Goal: Information Seeking & Learning: Understand process/instructions

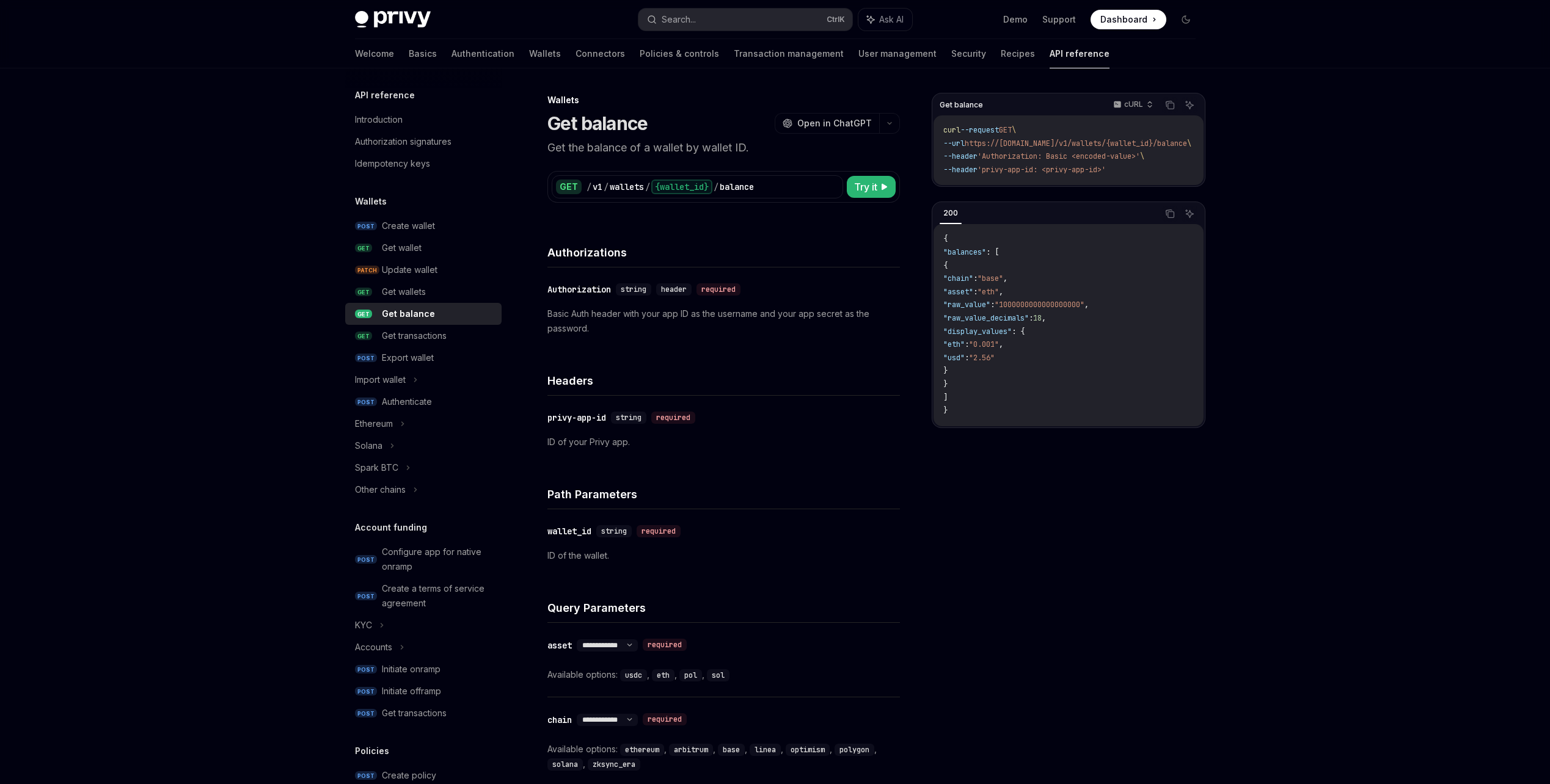
click at [720, 608] on code "sol" at bounding box center [718, 676] width 23 height 13
copy div "sol"
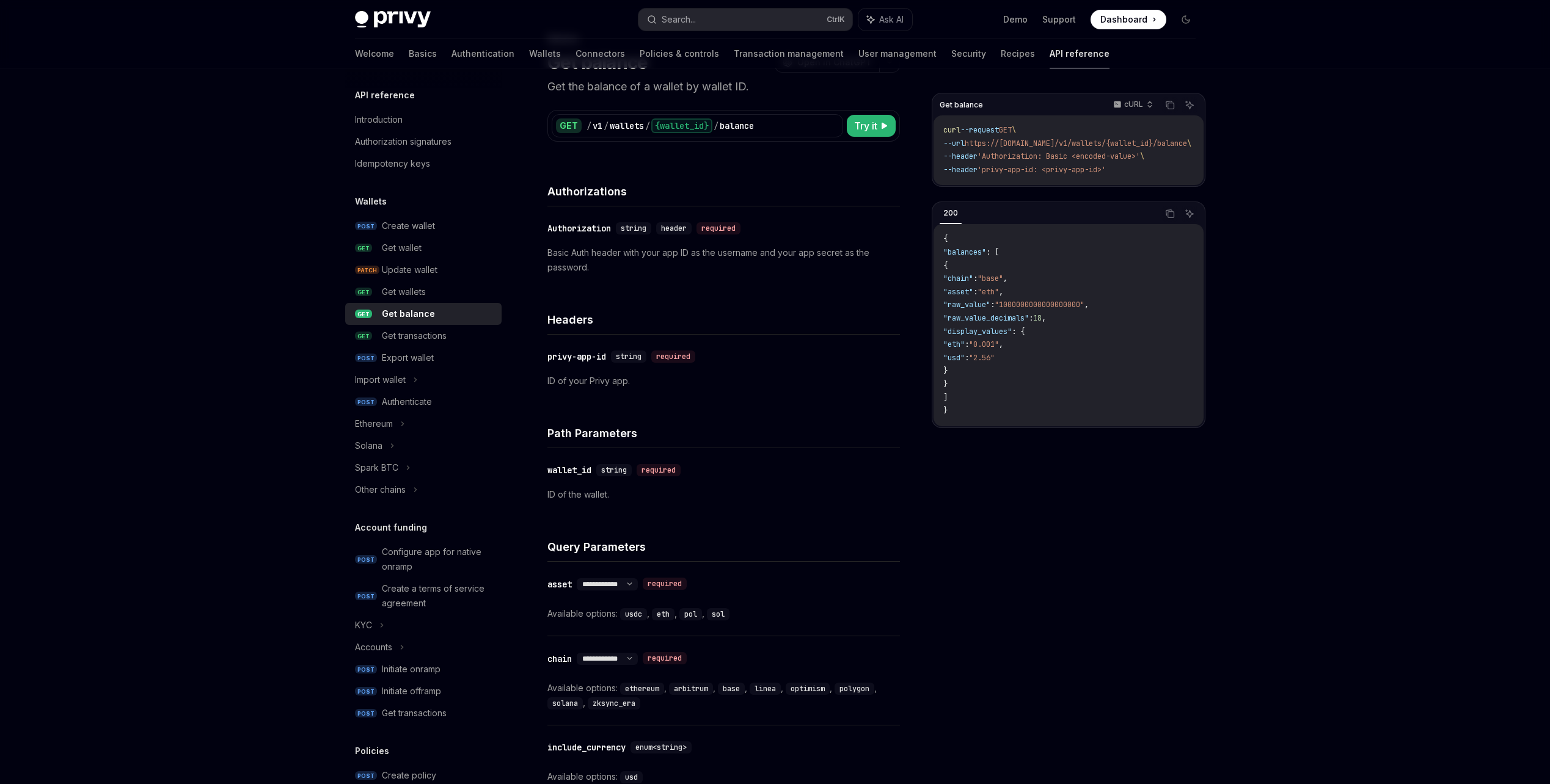
click at [765, 596] on div "**********" at bounding box center [724, 599] width 352 height 74
click at [631, 585] on select "**********" at bounding box center [607, 584] width 61 height 10
click at [630, 608] on code "usdc" at bounding box center [634, 615] width 27 height 13
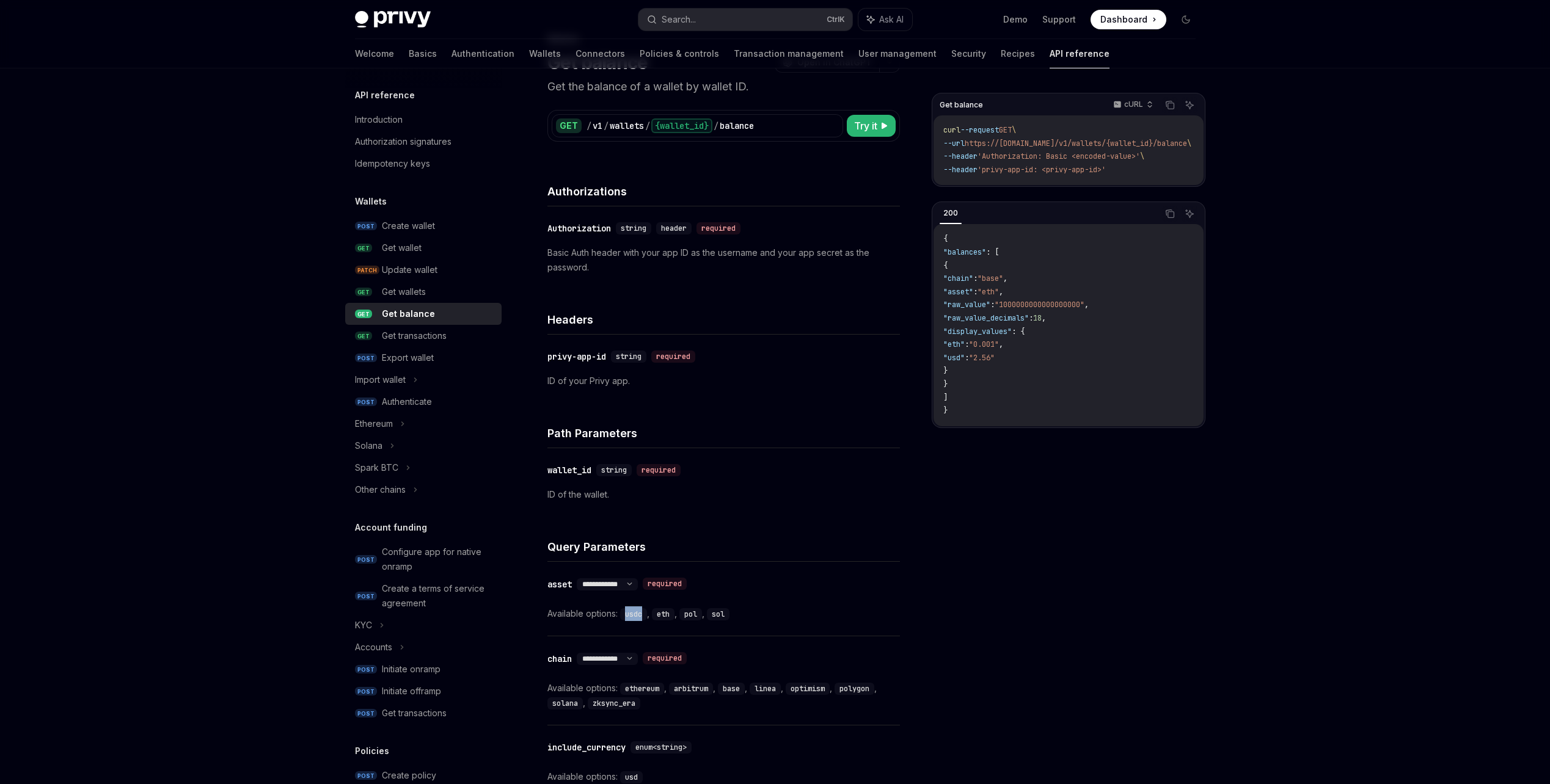
copy code "usdc"
type textarea "*"
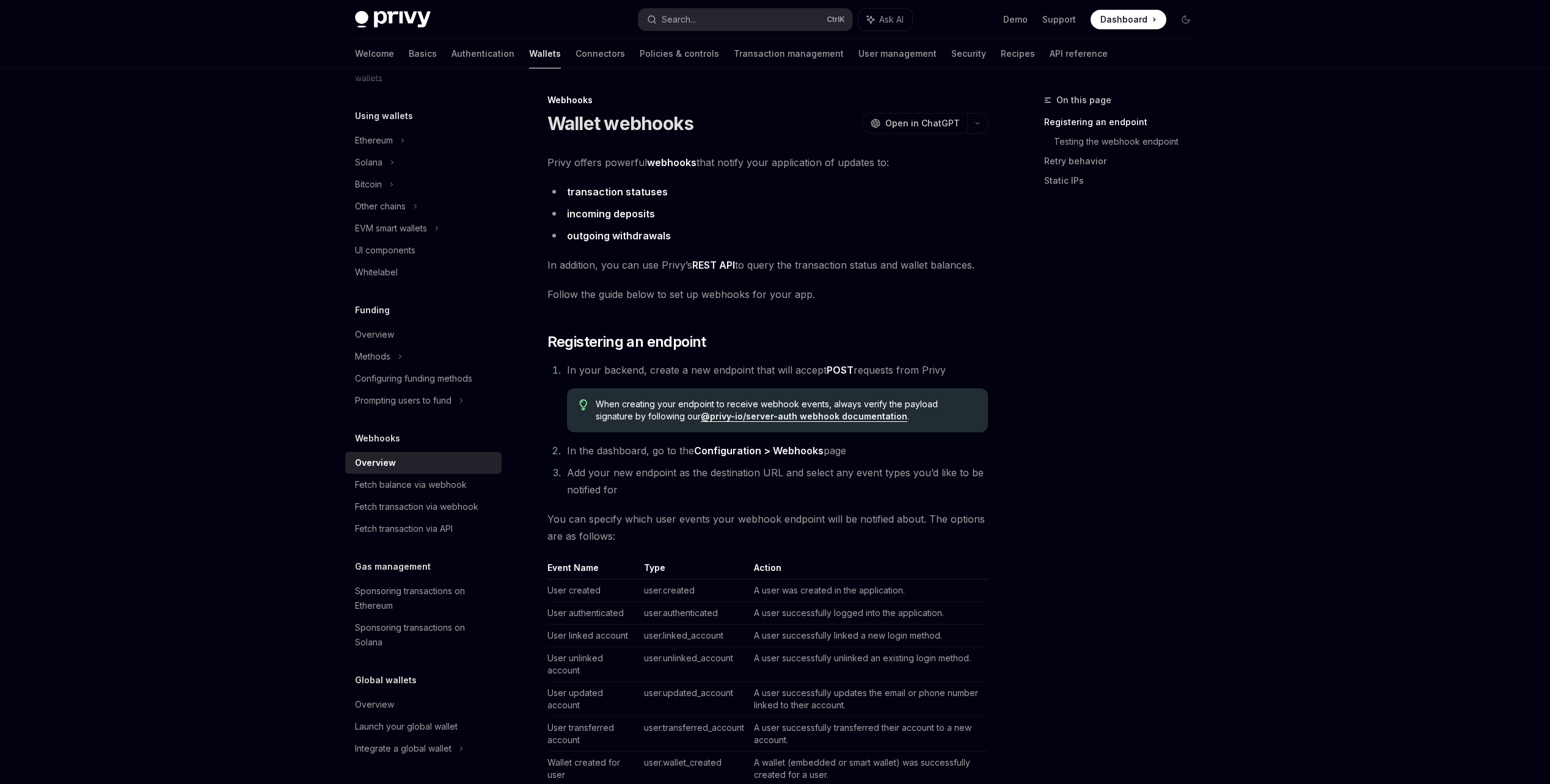
click at [950, 271] on span "In addition, you can use Privy’s REST API to query the transaction status and w…" at bounding box center [768, 265] width 441 height 17
click at [596, 191] on link "transaction statuses" at bounding box center [618, 192] width 101 height 13
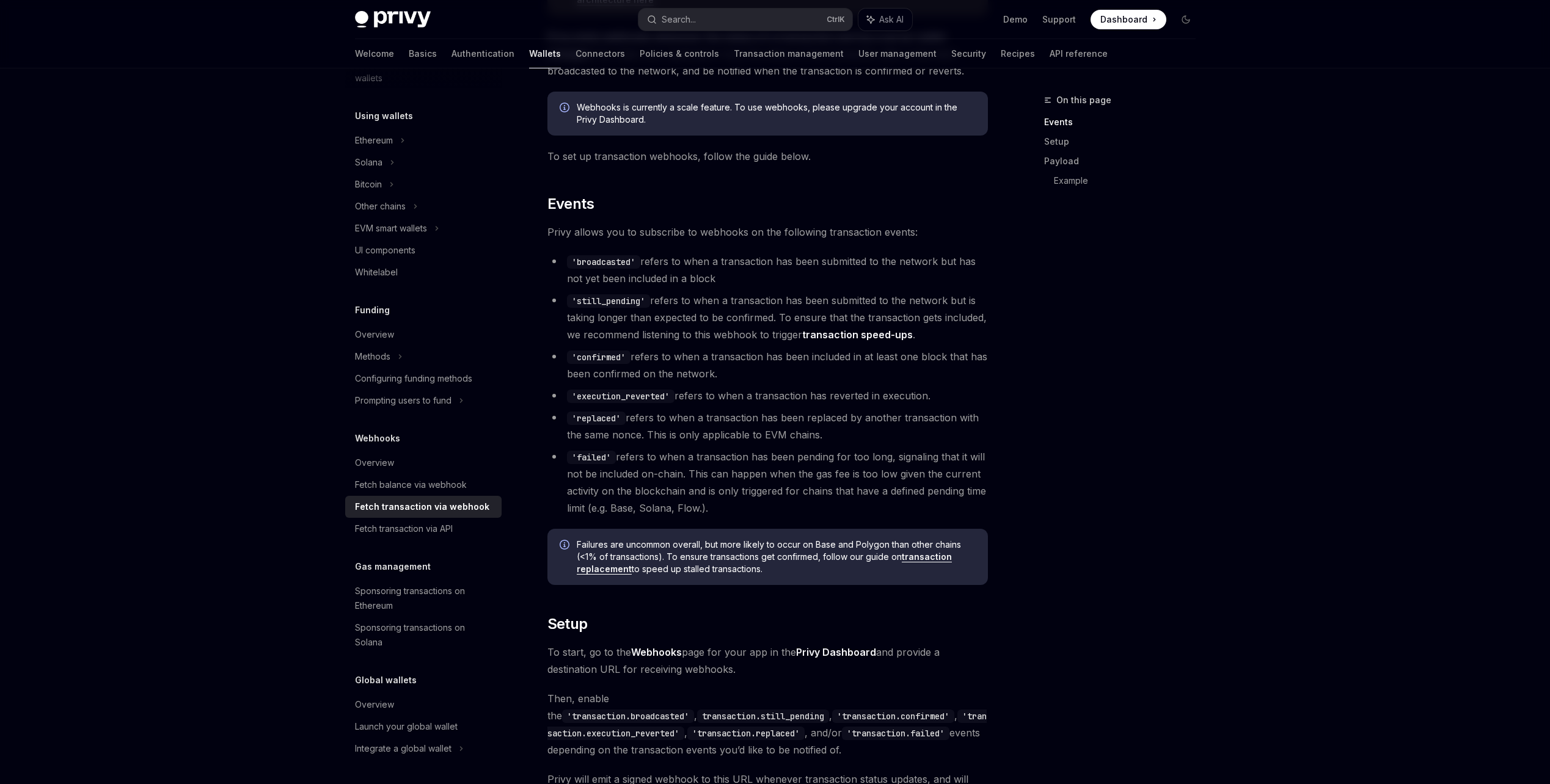
scroll to position [183, 0]
click at [610, 358] on code "'confirmed'" at bounding box center [599, 356] width 63 height 14
click at [824, 394] on li "'execution_reverted' refers to when a transaction has reverted in execution." at bounding box center [768, 394] width 441 height 17
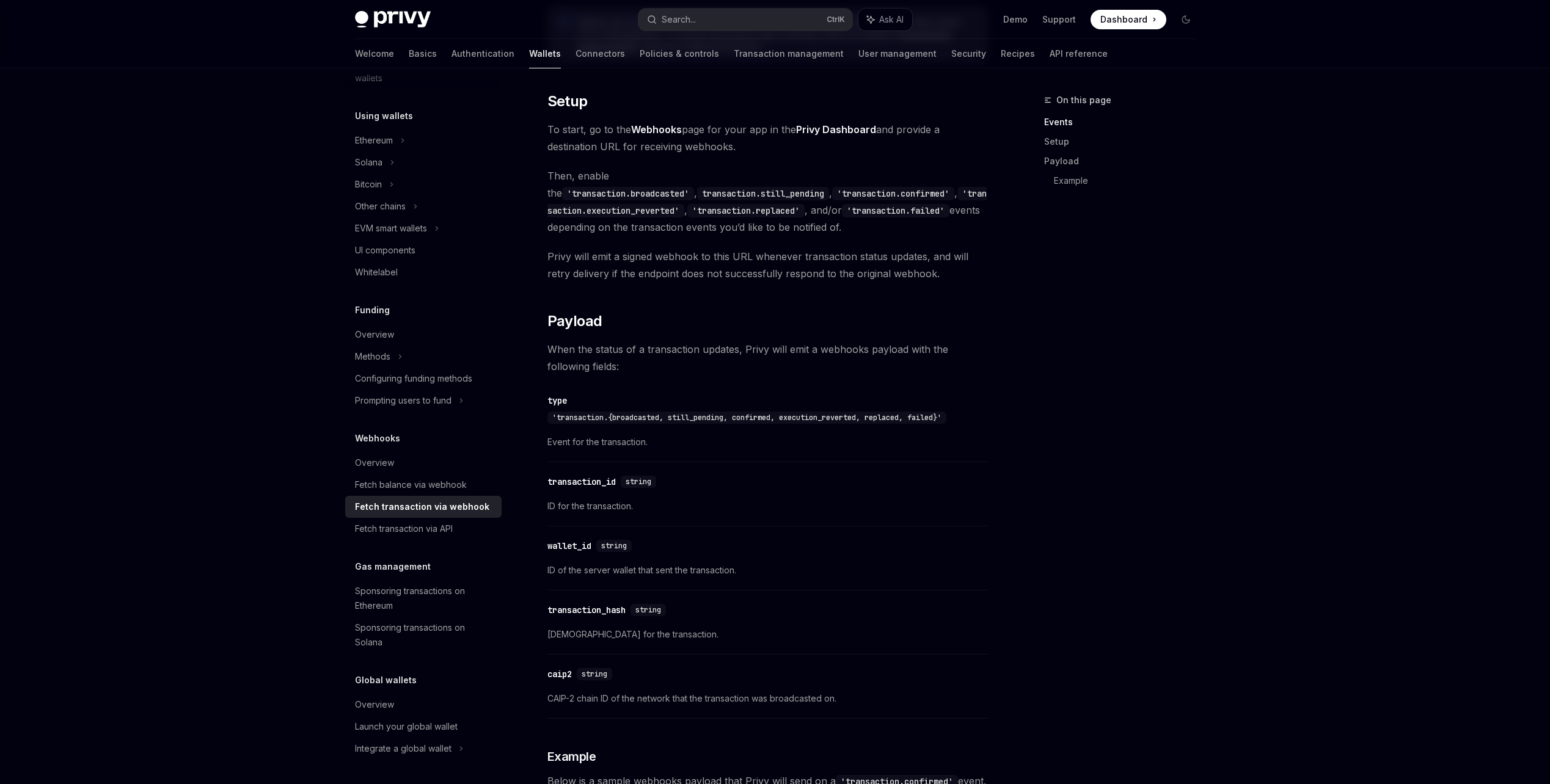
scroll to position [672, 0]
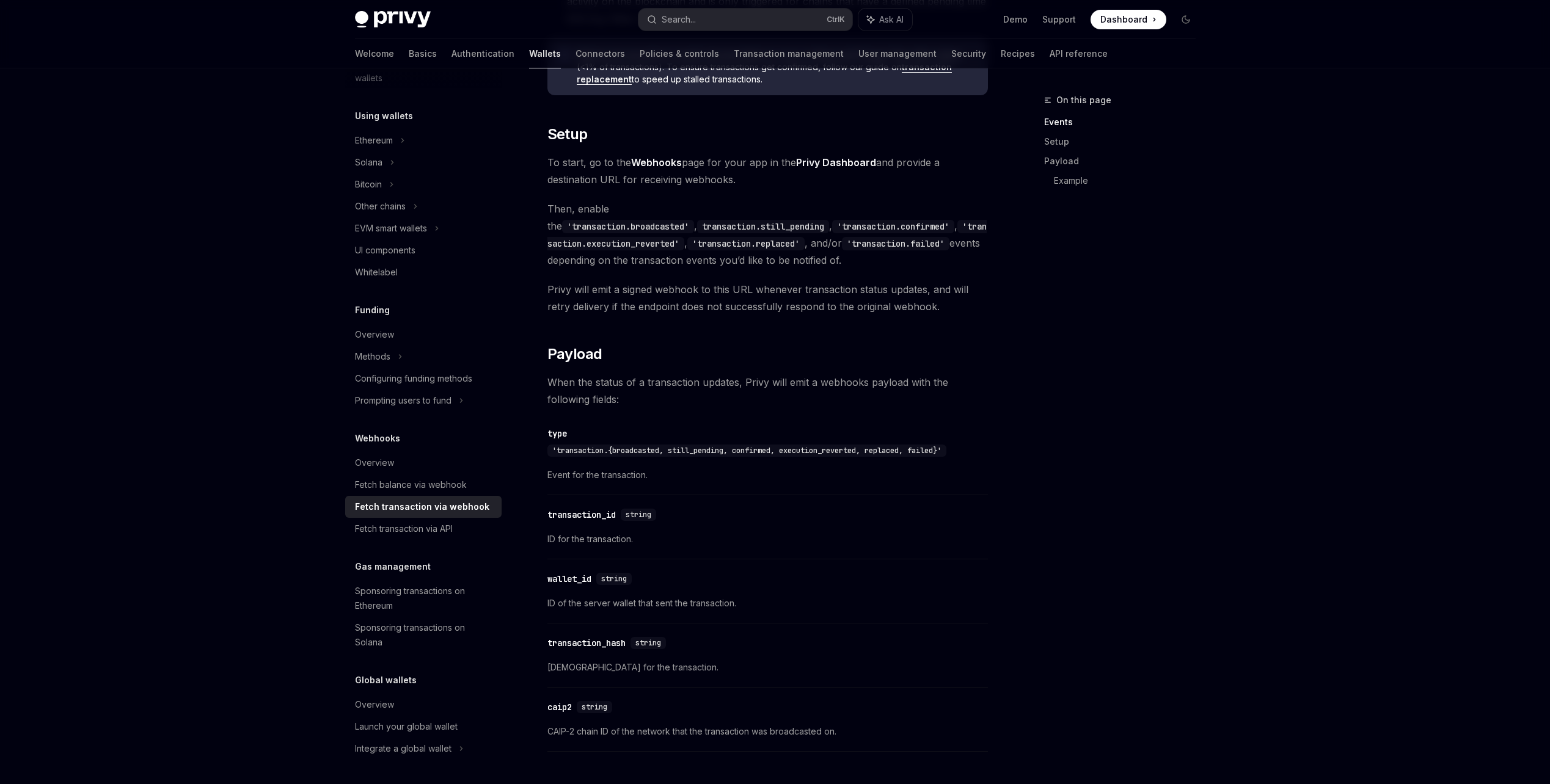
click at [773, 226] on code "'transaction.execution_reverted'" at bounding box center [767, 235] width 439 height 31
click at [832, 229] on code "'transaction.confirmed'" at bounding box center [892, 226] width 122 height 14
click at [754, 220] on code "'transaction.execution_reverted'" at bounding box center [767, 235] width 439 height 31
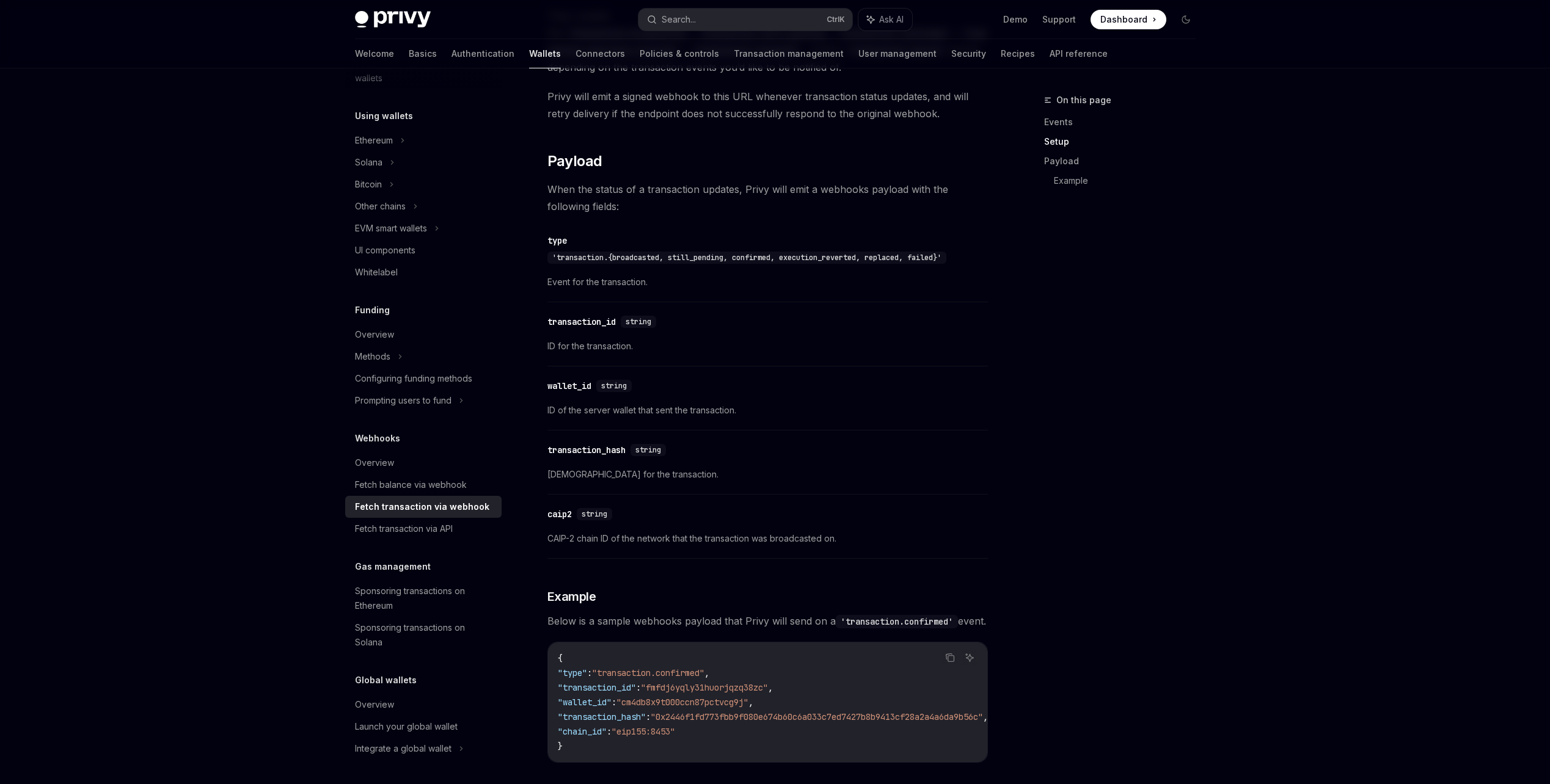
scroll to position [917, 0]
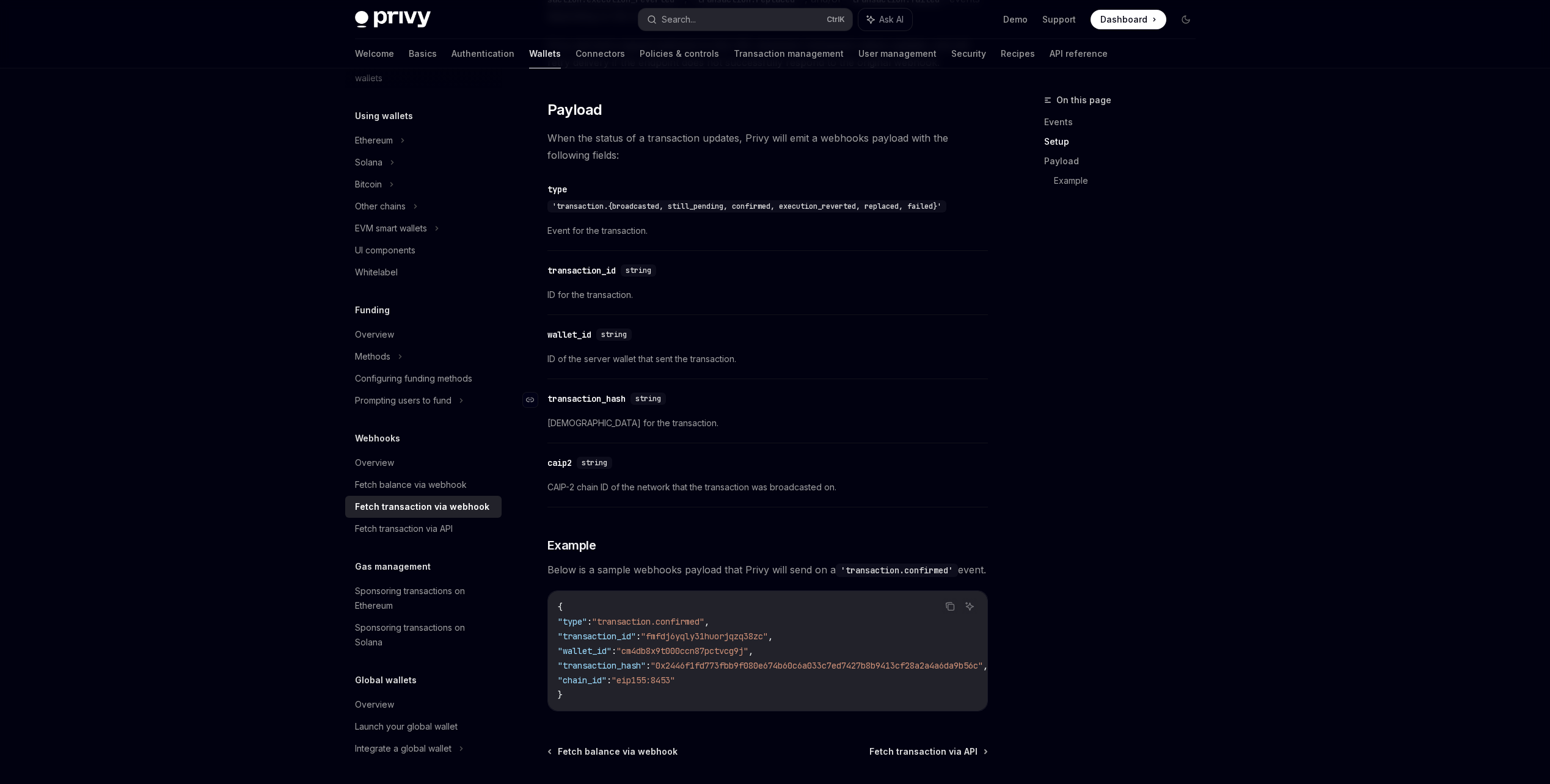
click at [758, 402] on div "​ transaction_hash string" at bounding box center [761, 399] width 428 height 14
type textarea "*"
